Goal: Information Seeking & Learning: Learn about a topic

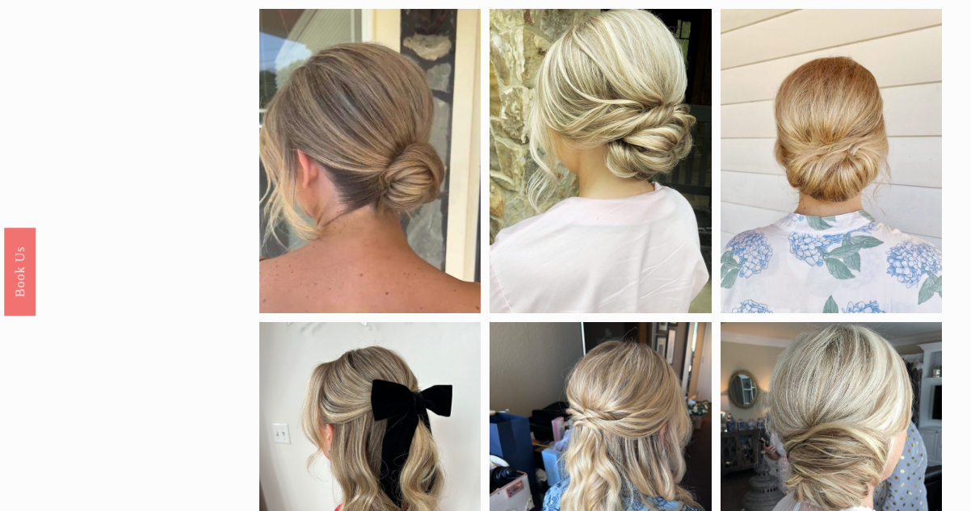
scroll to position [746, 0]
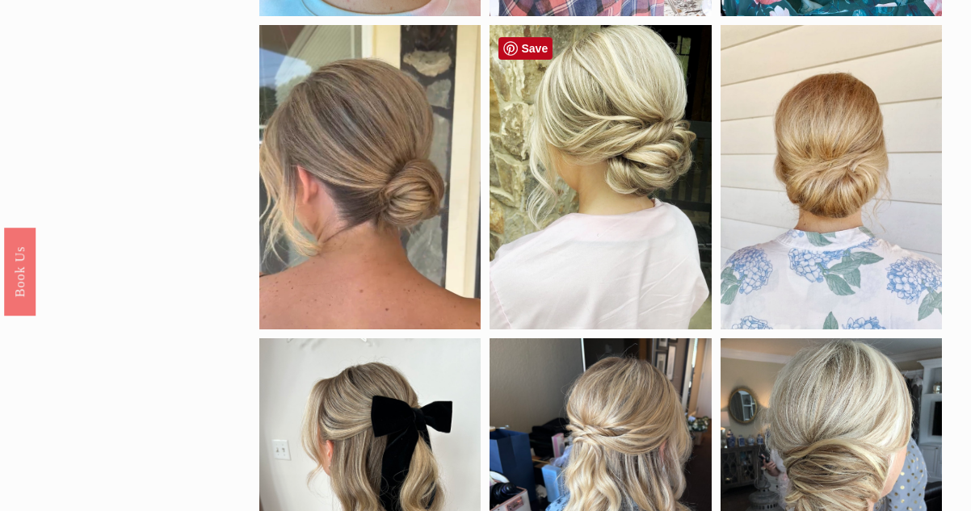
click at [655, 179] on div at bounding box center [600, 177] width 221 height 305
click at [612, 182] on div at bounding box center [600, 177] width 221 height 305
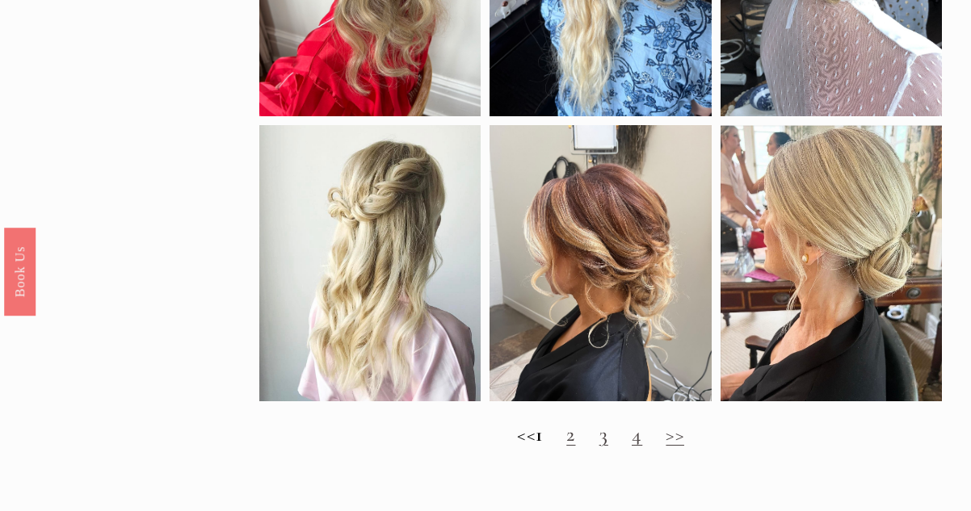
scroll to position [1277, 0]
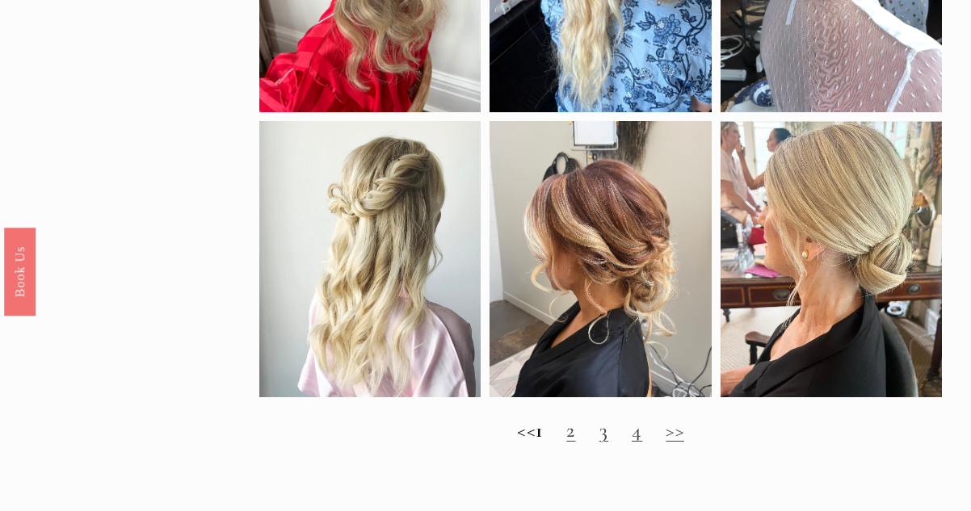
click at [608, 443] on link "3" at bounding box center [604, 430] width 9 height 25
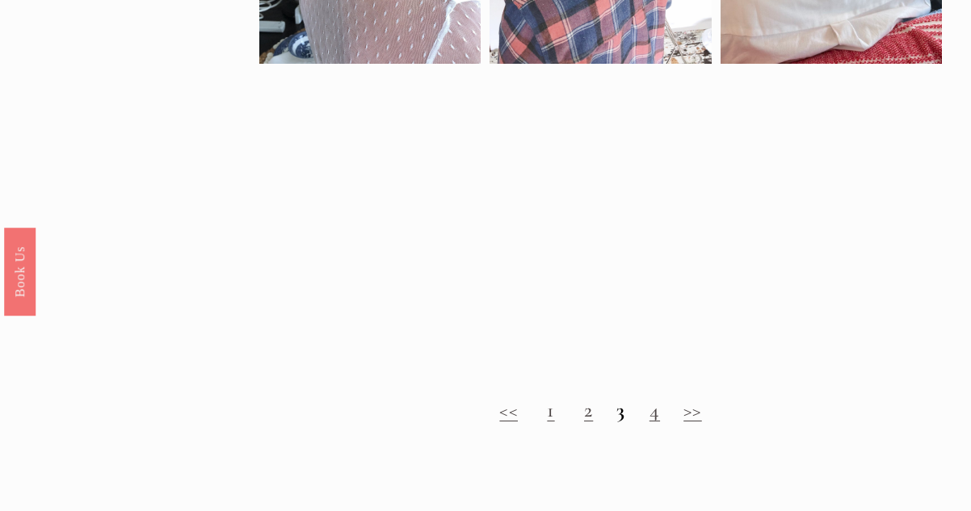
scroll to position [1238, 0]
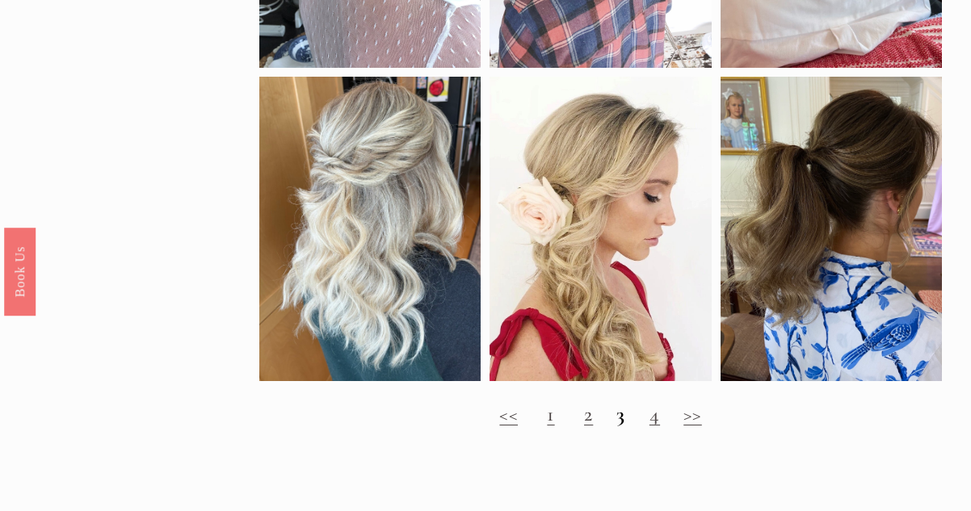
click at [655, 427] on link "4" at bounding box center [655, 414] width 11 height 25
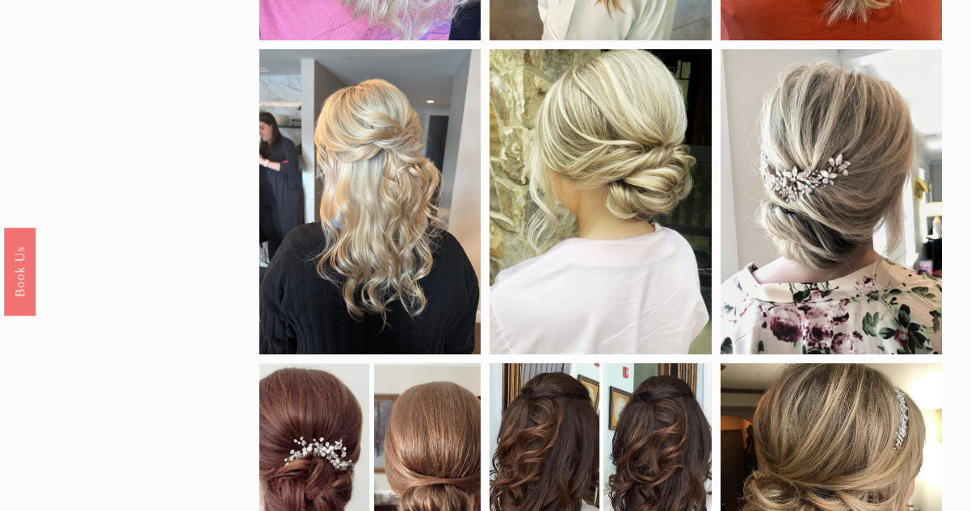
scroll to position [440, 0]
